Goal: Task Accomplishment & Management: Use online tool/utility

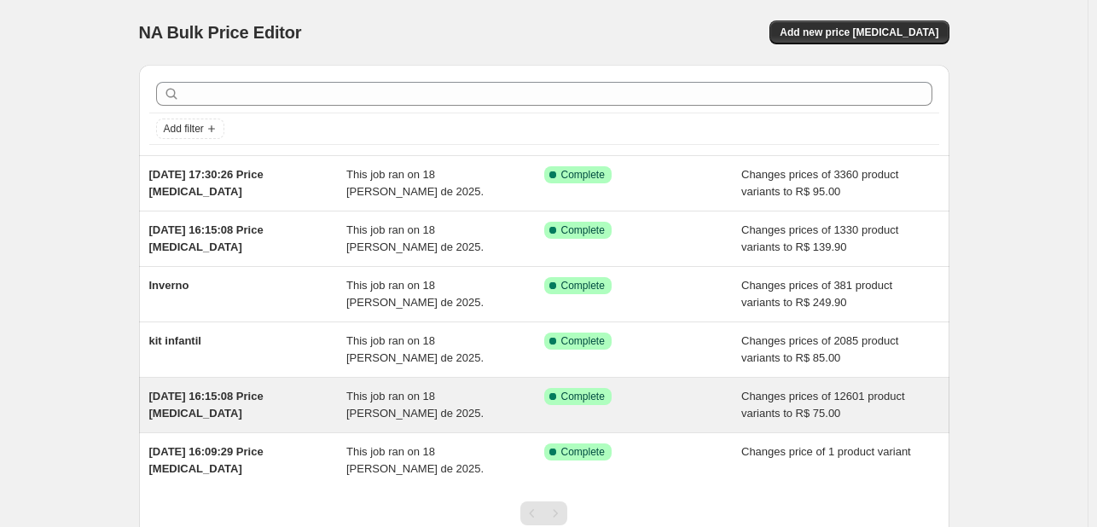
click at [264, 390] on span "[DATE] 16:15:08 Price [MEDICAL_DATA]" at bounding box center [206, 405] width 114 height 30
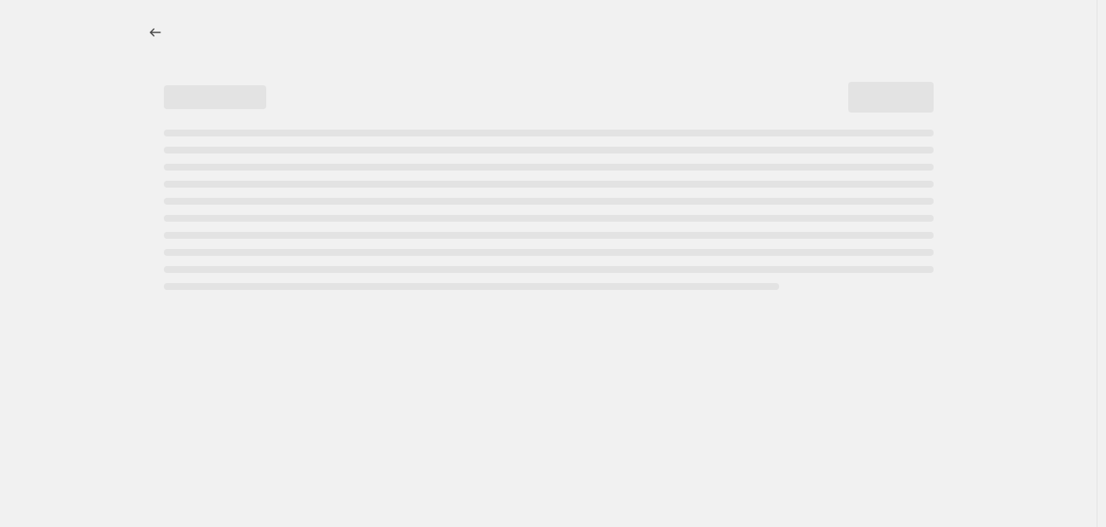
select select "remove"
select select "collection"
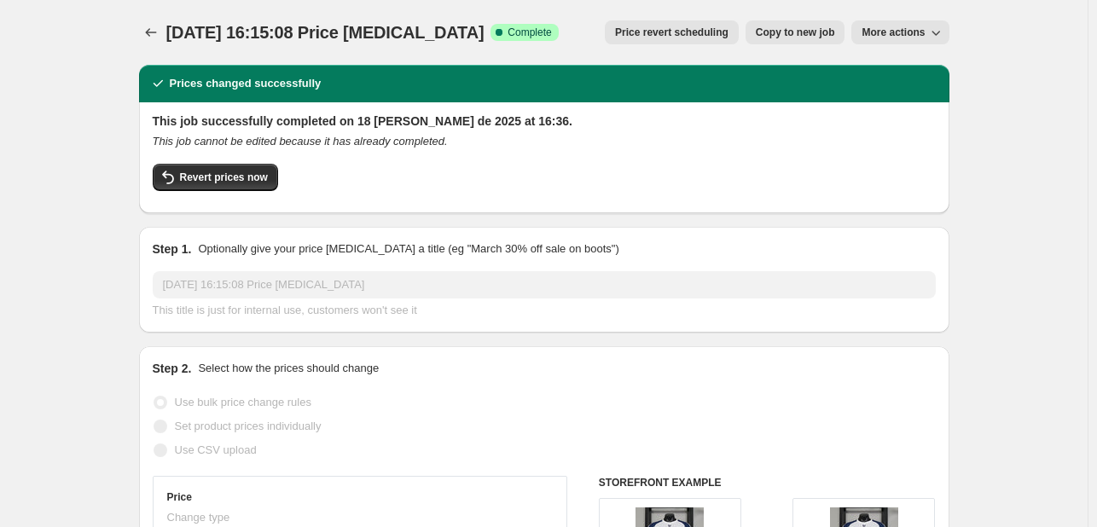
click at [804, 38] on span "Copy to new job" at bounding box center [795, 33] width 79 height 14
select select "remove"
select select "collection"
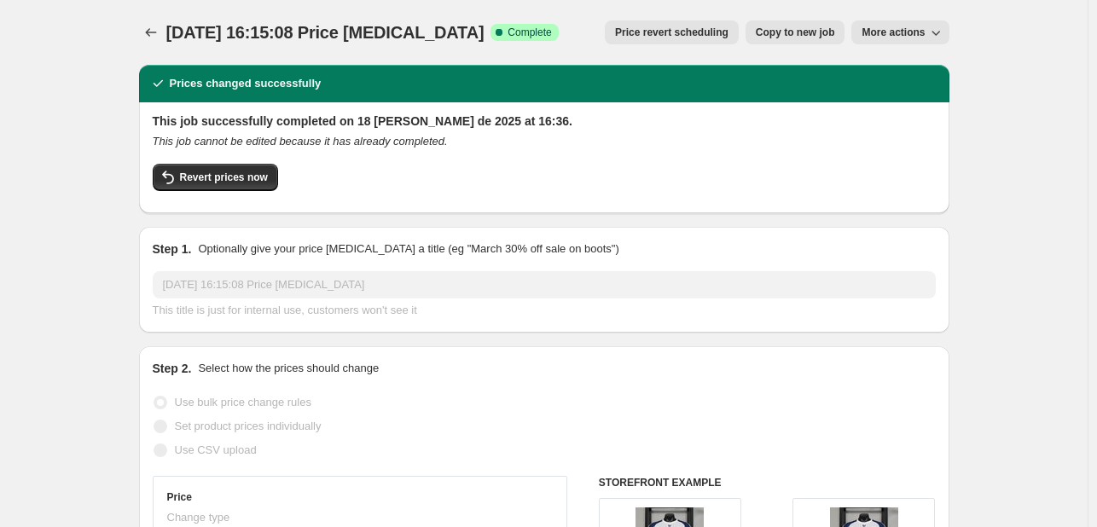
select select "collection"
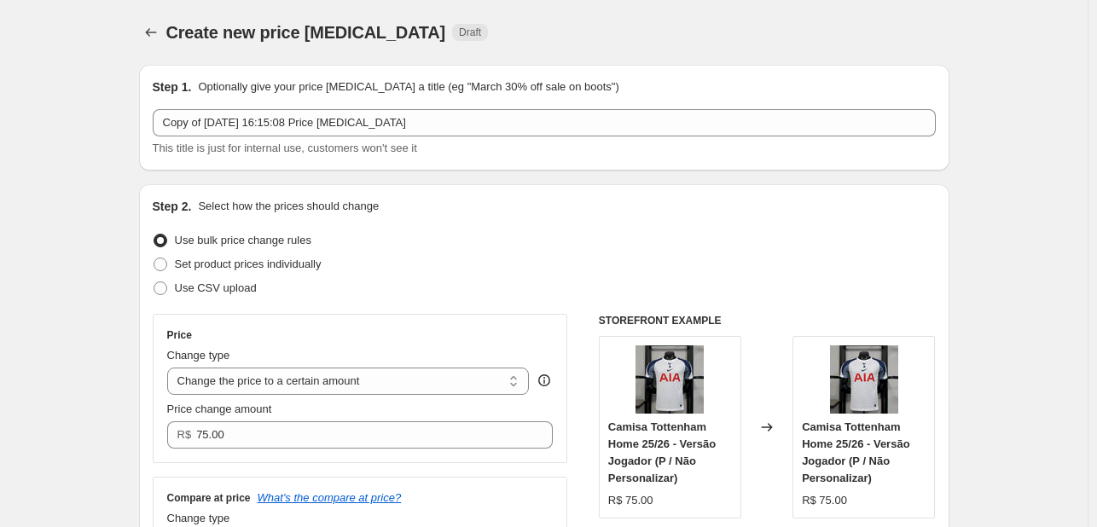
click at [248, 455] on div "Price Change type Change the price to a certain amount Change the price by a ce…" at bounding box center [360, 388] width 415 height 149
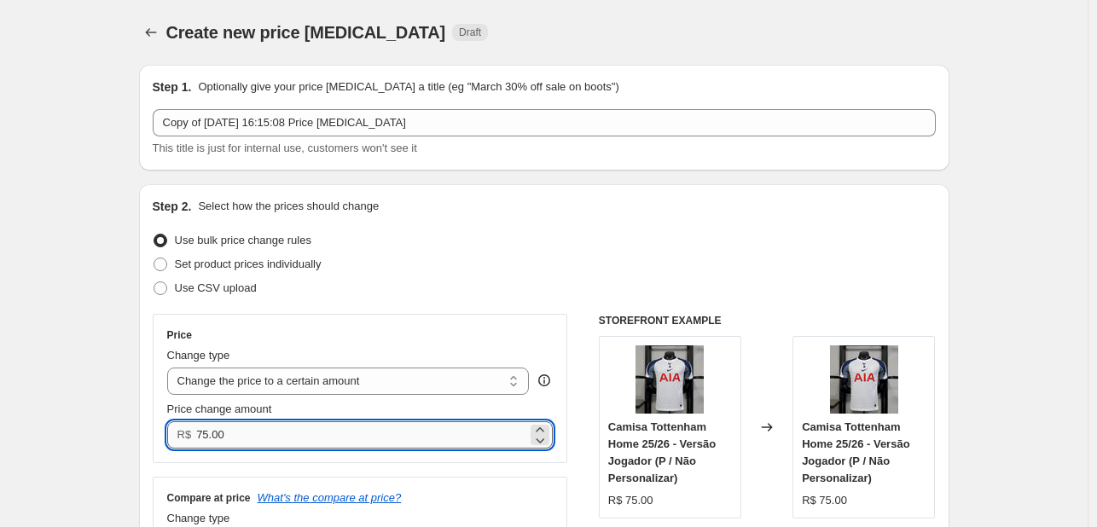
click at [252, 440] on input "75.00" at bounding box center [361, 434] width 331 height 27
click at [252, 439] on input "75.00" at bounding box center [361, 434] width 331 height 27
type input "69.00"
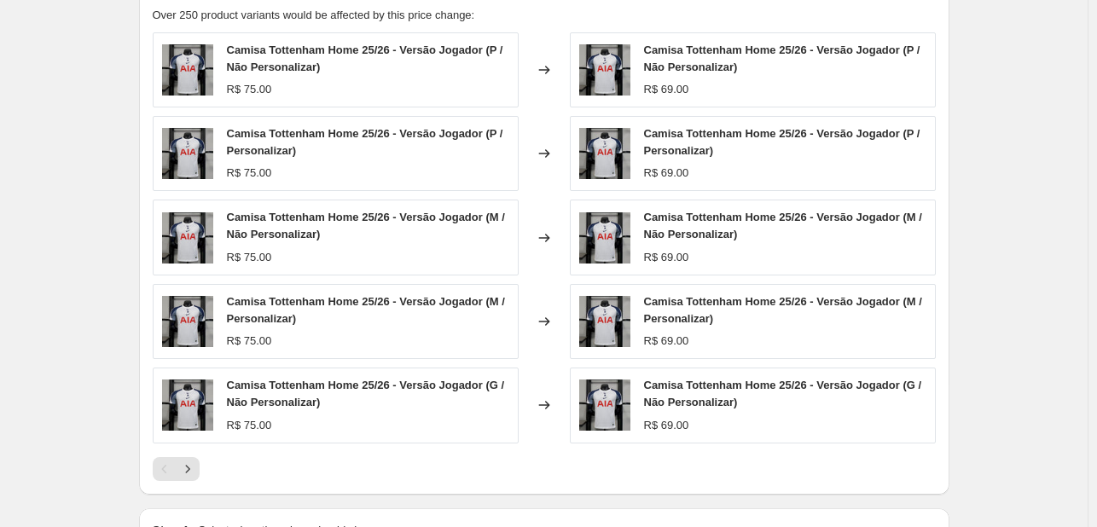
scroll to position [1445, 0]
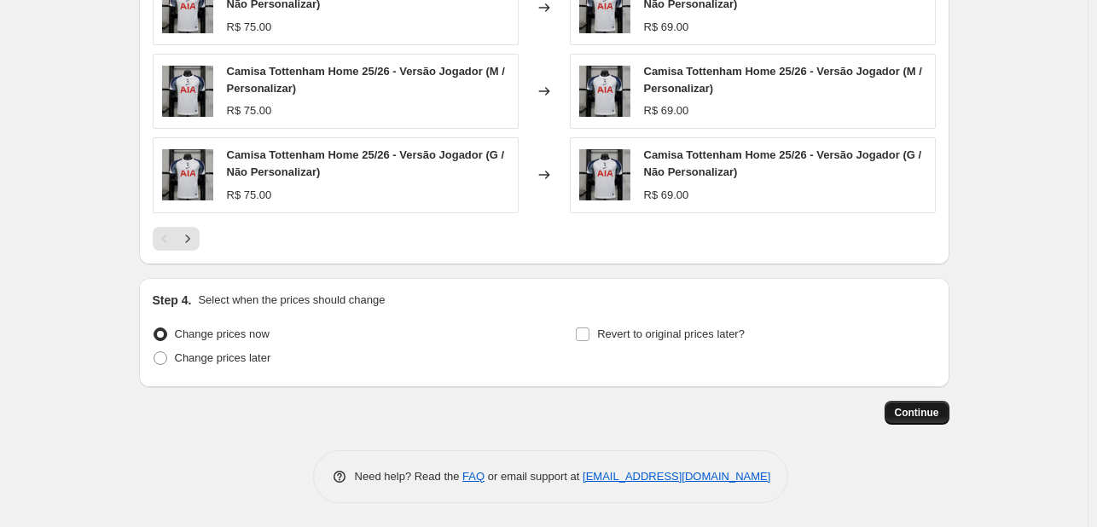
click at [912, 407] on span "Continue" at bounding box center [917, 413] width 44 height 14
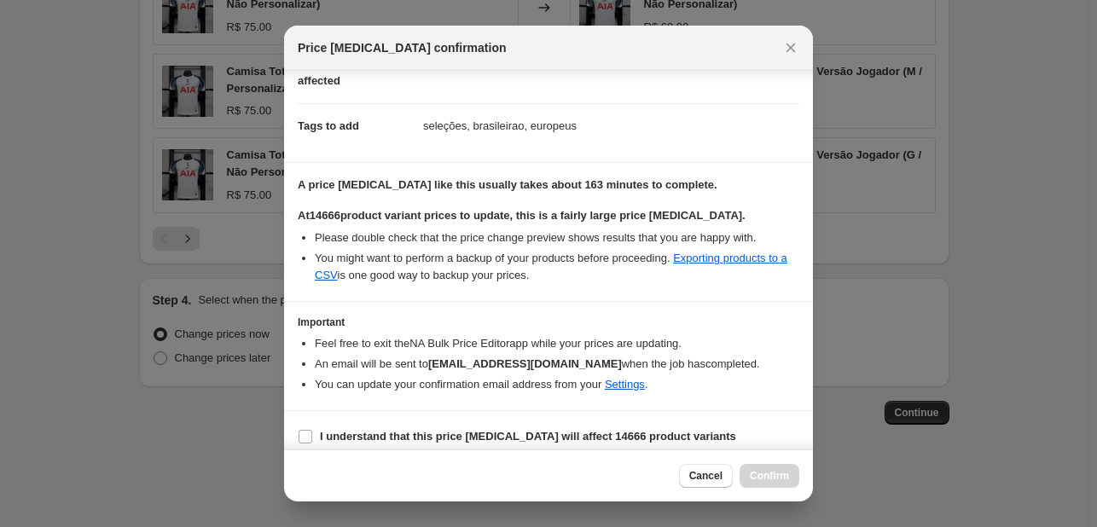
scroll to position [224, 0]
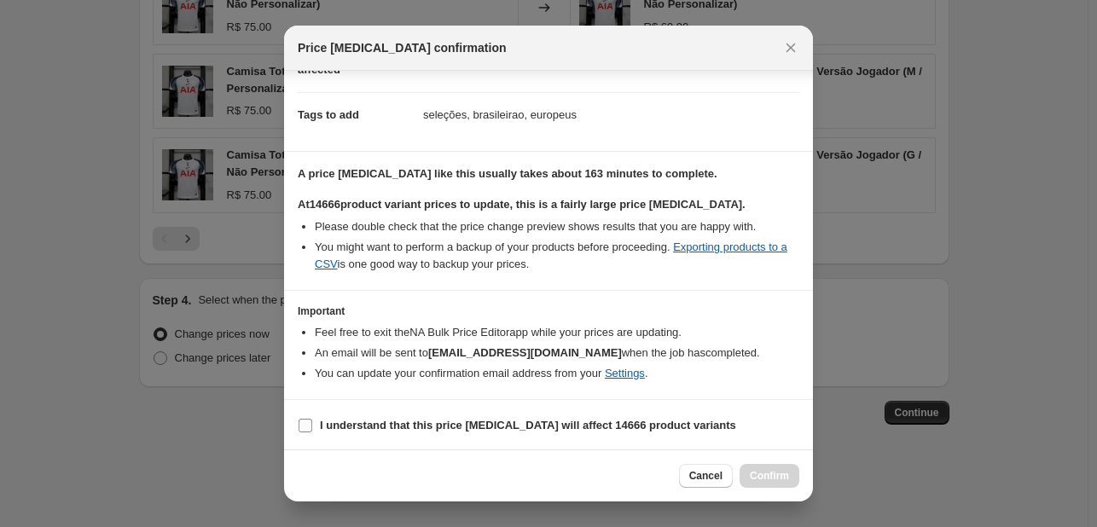
click at [334, 422] on b "I understand that this price [MEDICAL_DATA] will affect 14666 product variants" at bounding box center [528, 425] width 416 height 13
click at [312, 422] on input "I understand that this price [MEDICAL_DATA] will affect 14666 product variants" at bounding box center [306, 426] width 14 height 14
checkbox input "true"
click at [778, 473] on span "Confirm" at bounding box center [769, 476] width 39 height 14
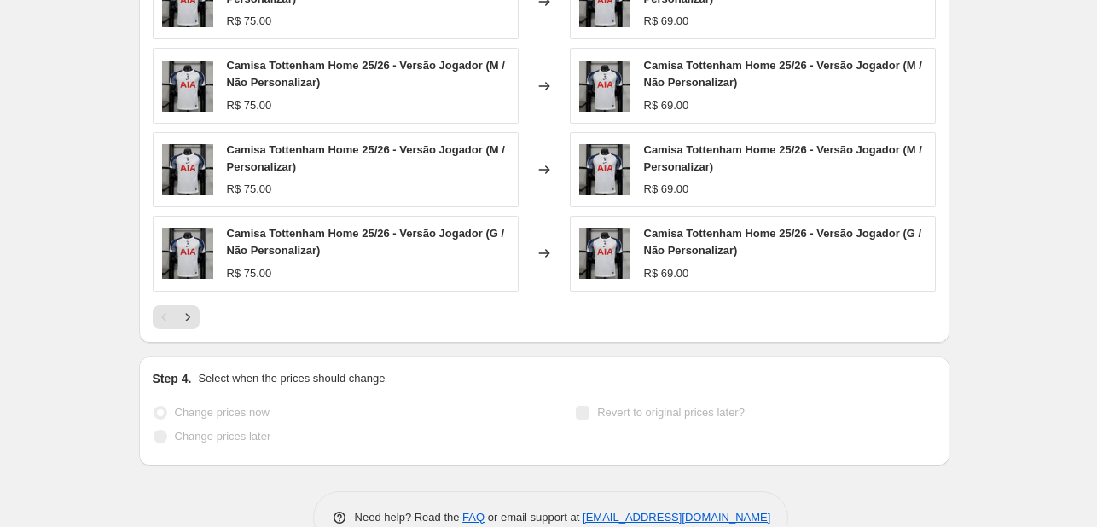
scroll to position [1489, 0]
